Goal: Information Seeking & Learning: Learn about a topic

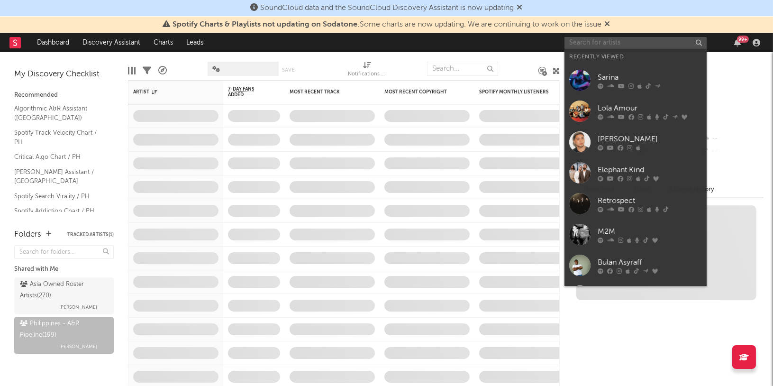
click at [648, 45] on input "text" at bounding box center [636, 43] width 142 height 12
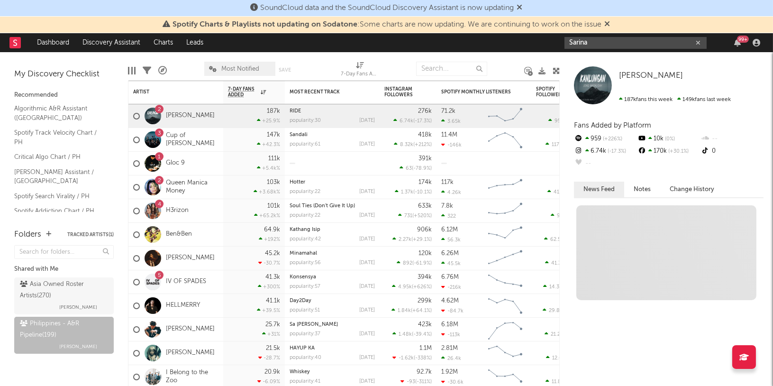
click at [605, 45] on input "Sarina" at bounding box center [636, 43] width 142 height 12
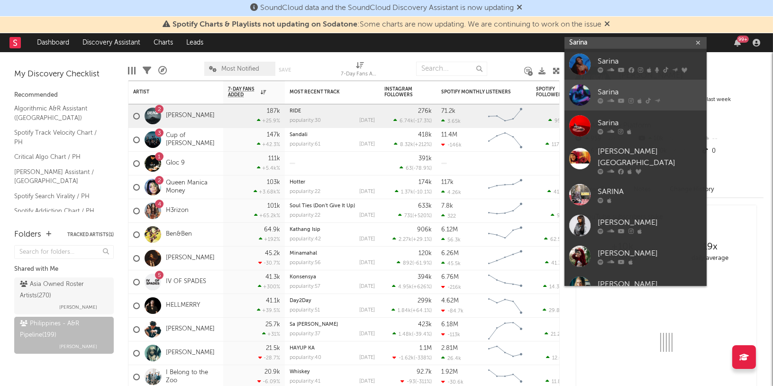
type input "Sarina"
click at [606, 91] on div "Sarina" at bounding box center [650, 91] width 104 height 11
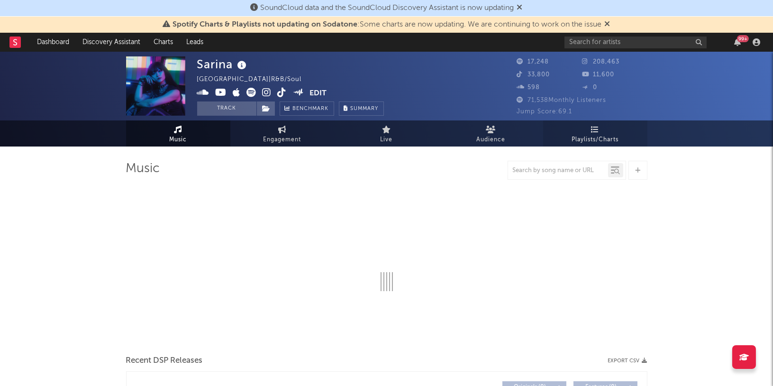
click at [589, 132] on link "Playlists/Charts" at bounding box center [595, 133] width 104 height 26
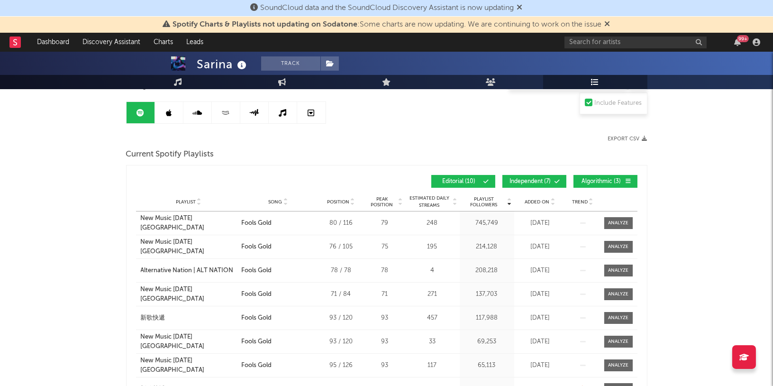
scroll to position [88, 0]
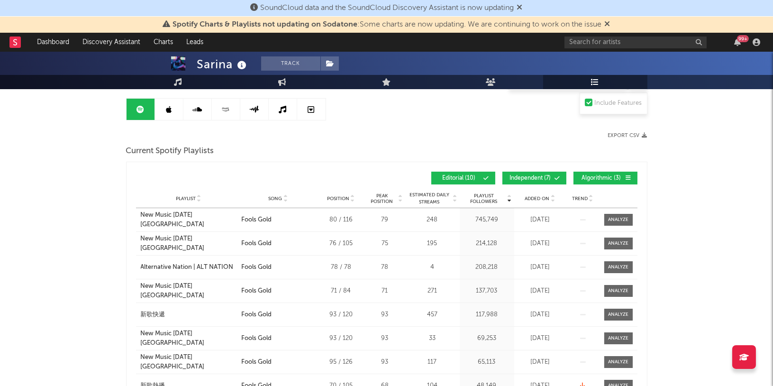
click at [544, 197] on span "Added On" at bounding box center [537, 199] width 25 height 6
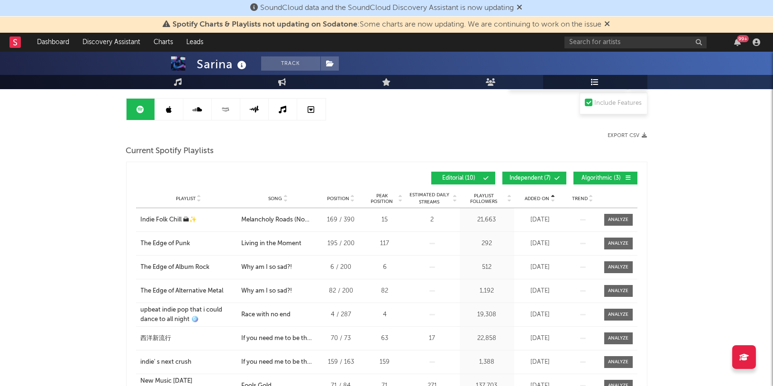
click at [544, 197] on span "Added On" at bounding box center [537, 199] width 25 height 6
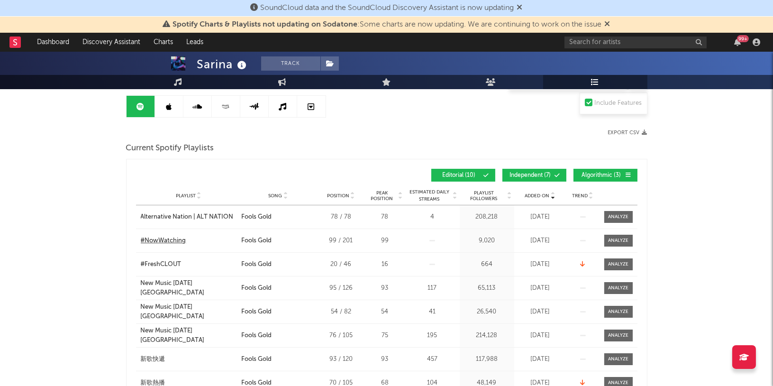
scroll to position [93, 0]
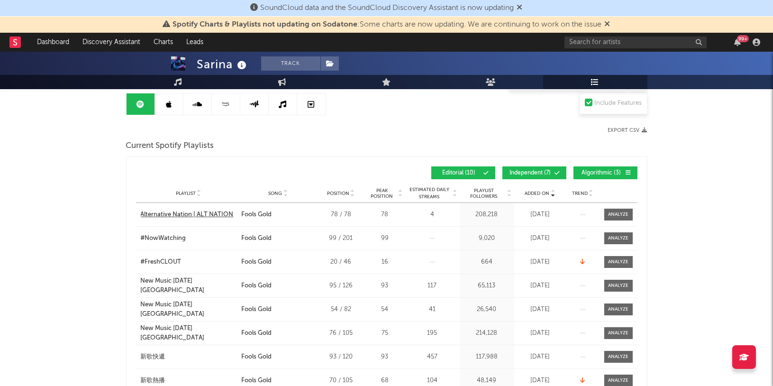
click at [219, 210] on div "Alternative Nation | ALT NATION" at bounding box center [187, 214] width 93 height 9
click at [174, 235] on div "#NowWatching" at bounding box center [164, 238] width 46 height 9
click at [164, 257] on div "#FreshCLOUT" at bounding box center [161, 261] width 41 height 9
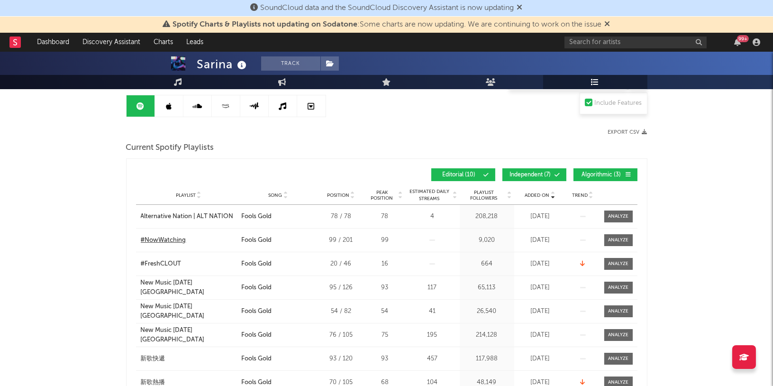
click at [173, 240] on div "#NowWatching" at bounding box center [164, 240] width 46 height 9
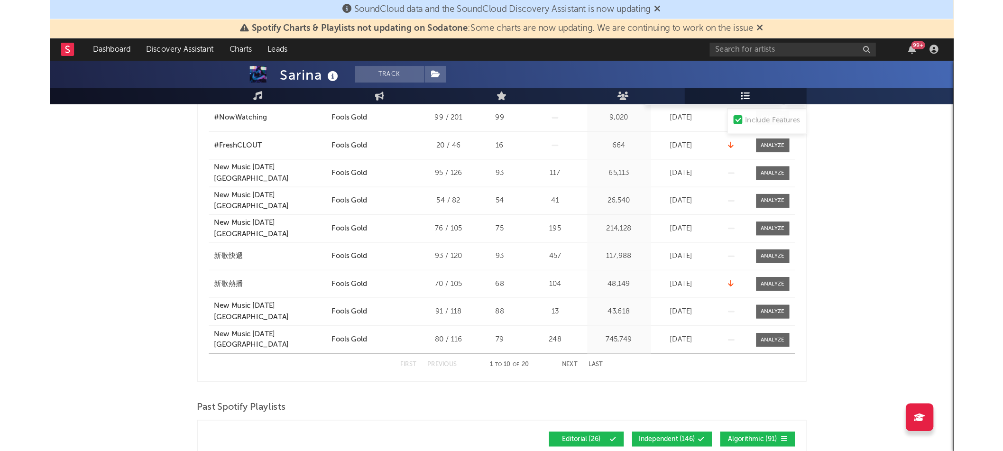
scroll to position [255, 0]
